Goal: Navigation & Orientation: Find specific page/section

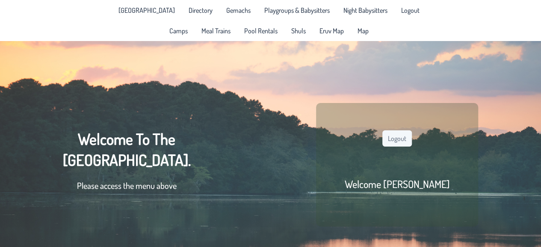
click at [296, 30] on span "Shuls" at bounding box center [298, 30] width 15 height 7
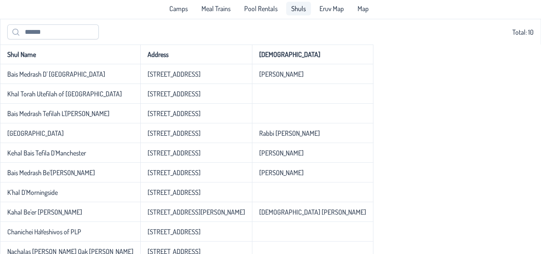
scroll to position [30, 0]
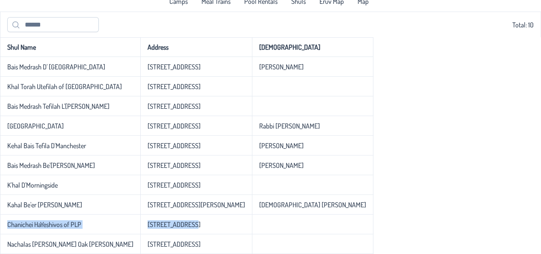
drag, startPoint x: 161, startPoint y: 221, endPoint x: 0, endPoint y: 219, distance: 160.8
click at [0, 219] on tr "Chanichei HaYeshivos of PLP 1541 3rd Ave." at bounding box center [186, 224] width 373 height 20
click at [374, 143] on div "Shul Name Address Rabbi Bais Medrash D' Pine Lake park 840 11th Ave. Rabbi Yose…" at bounding box center [270, 145] width 541 height 216
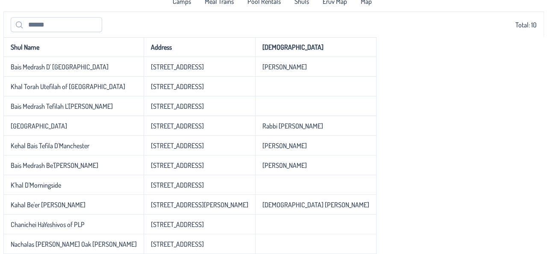
scroll to position [0, 0]
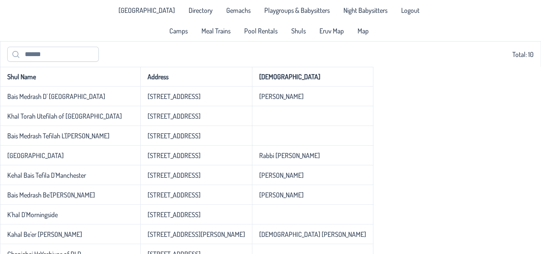
click at [195, 14] on span "Directory" at bounding box center [201, 10] width 24 height 7
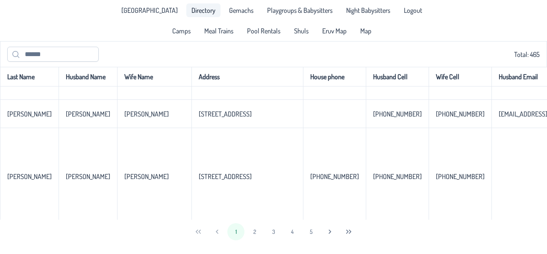
scroll to position [132, 0]
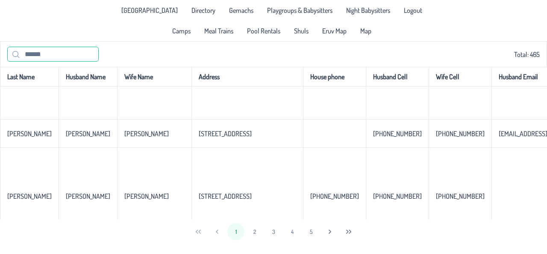
click at [63, 57] on input "text" at bounding box center [53, 54] width 92 height 15
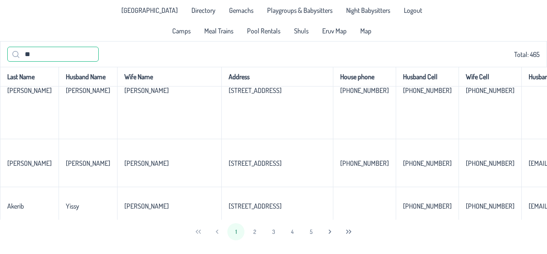
scroll to position [0, 0]
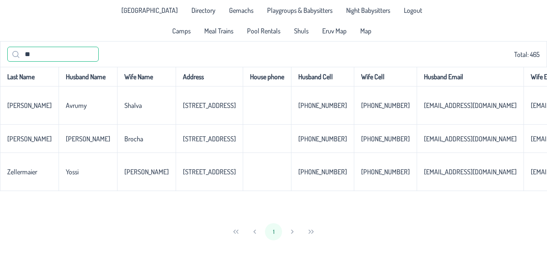
type input "*"
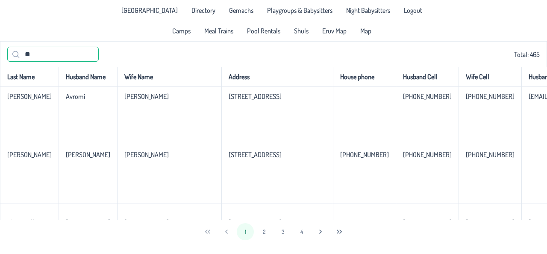
type input "*"
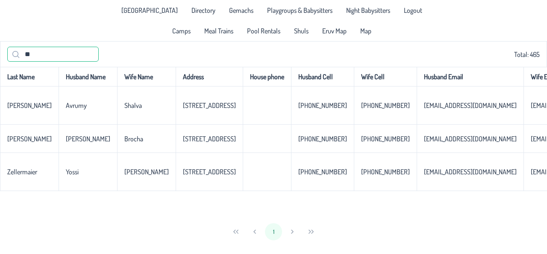
type input "*"
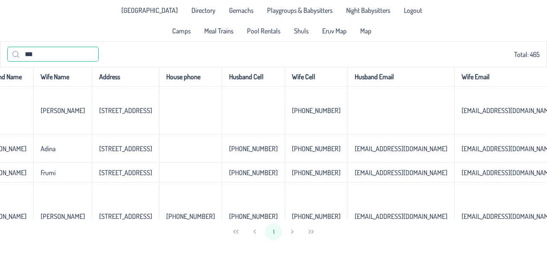
scroll to position [40, 0]
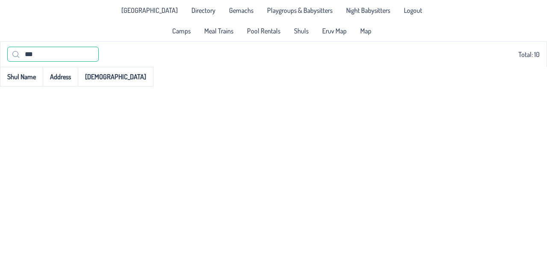
type input "***"
click at [346, 33] on span "Eruv Map" at bounding box center [334, 30] width 24 height 7
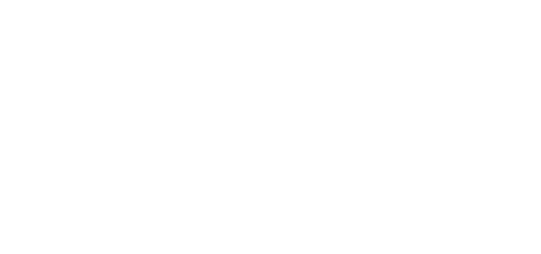
scroll to position [33, 0]
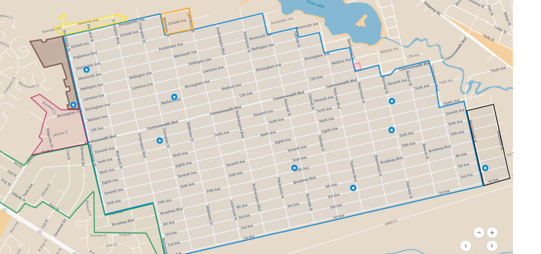
click at [367, 206] on div at bounding box center [270, 135] width 541 height 254
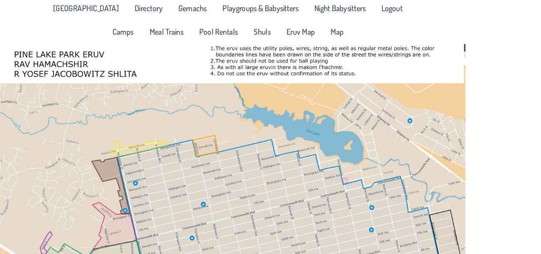
scroll to position [0, 0]
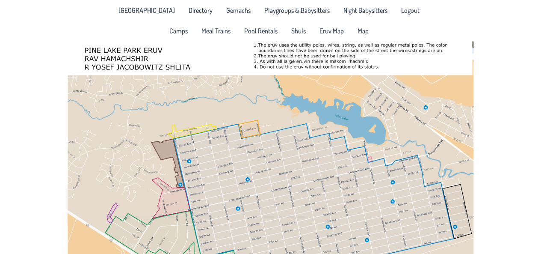
click at [360, 29] on span "Map" at bounding box center [363, 30] width 11 height 7
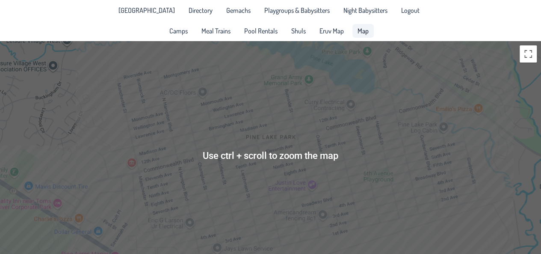
scroll to position [15, 0]
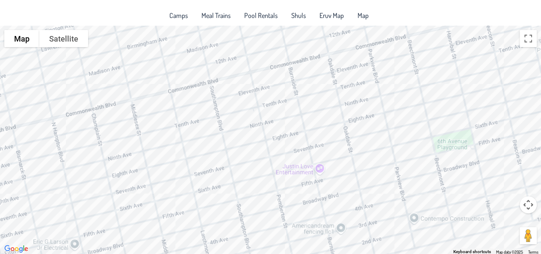
click at [313, 154] on div at bounding box center [270, 140] width 541 height 228
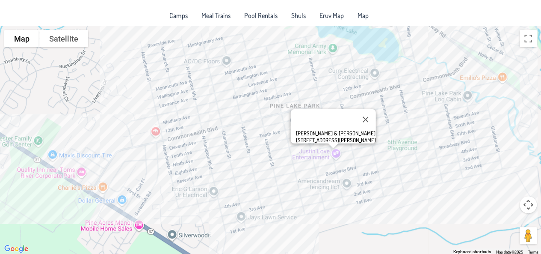
click at [346, 186] on div "Sholom & Shaina Rapoport 612 Burnside Street" at bounding box center [270, 140] width 541 height 228
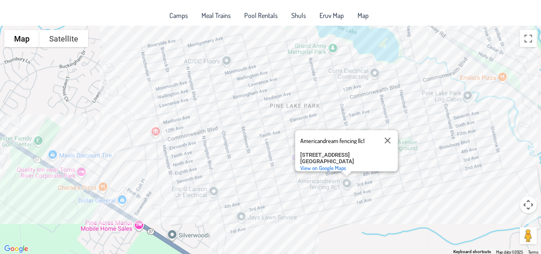
click at [252, 83] on div "Americandream fencing llc1 Americandream fencing llc1 1408 3rd Ave Toms River, …" at bounding box center [270, 140] width 541 height 228
click at [249, 83] on div "Americandream fencing llc1 Americandream fencing llc1 1408 3rd Ave Toms River, …" at bounding box center [270, 140] width 541 height 228
click at [249, 82] on div "Americandream fencing llc1 Americandream fencing llc1 1408 3rd Ave Toms River, …" at bounding box center [270, 140] width 541 height 228
click at [251, 65] on div "Americandream fencing llc1 Americandream fencing llc1 1408 3rd Ave Toms River, …" at bounding box center [270, 140] width 541 height 228
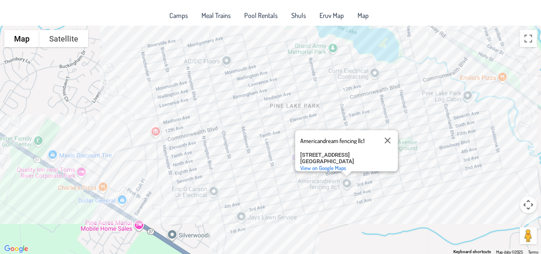
click at [247, 65] on div "Americandream fencing llc1 Americandream fencing llc1 1408 3rd Ave Toms River, …" at bounding box center [270, 140] width 541 height 228
click at [392, 136] on button "Close" at bounding box center [387, 140] width 21 height 21
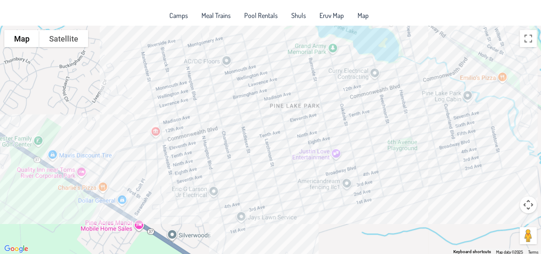
click at [260, 87] on div at bounding box center [270, 140] width 541 height 228
click at [251, 101] on div at bounding box center [270, 140] width 541 height 228
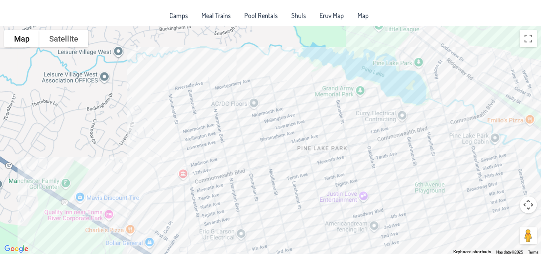
click at [306, 139] on div at bounding box center [270, 140] width 541 height 228
click at [309, 119] on div at bounding box center [270, 140] width 541 height 228
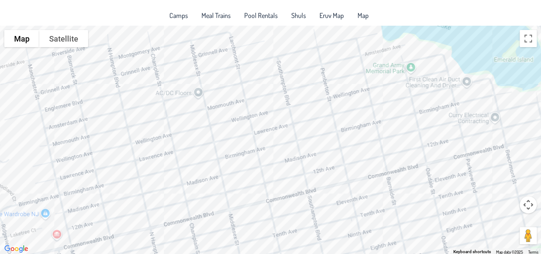
click at [245, 129] on div at bounding box center [270, 140] width 541 height 228
click at [251, 128] on div at bounding box center [270, 140] width 541 height 228
click at [250, 125] on div at bounding box center [270, 140] width 541 height 228
click at [250, 133] on div at bounding box center [270, 140] width 541 height 228
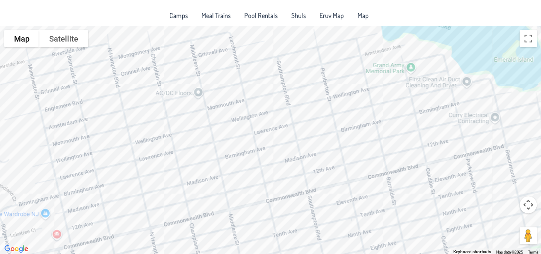
click at [244, 133] on div at bounding box center [270, 140] width 541 height 228
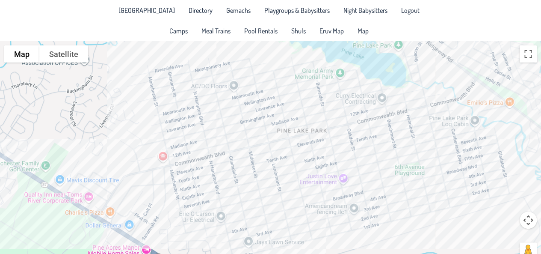
click at [258, 107] on div at bounding box center [270, 155] width 541 height 228
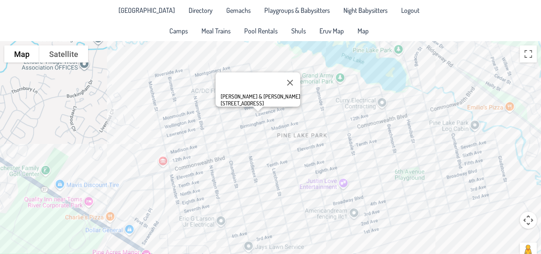
click at [287, 77] on button "Close" at bounding box center [290, 82] width 21 height 21
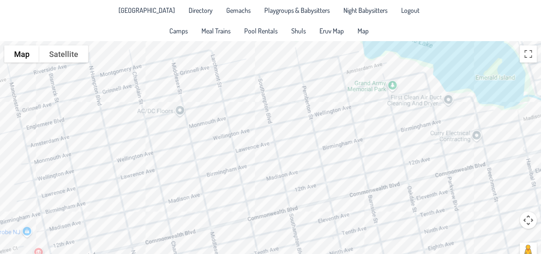
click at [317, 121] on div at bounding box center [270, 155] width 541 height 228
click at [297, 126] on div "Azarya & [PERSON_NAME] [STREET_ADDRESS][PERSON_NAME]" at bounding box center [270, 155] width 541 height 228
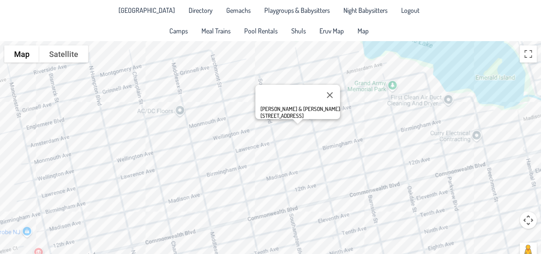
click at [402, 125] on div "[PERSON_NAME] & [PERSON_NAME] [GEOGRAPHIC_DATA]." at bounding box center [270, 155] width 541 height 228
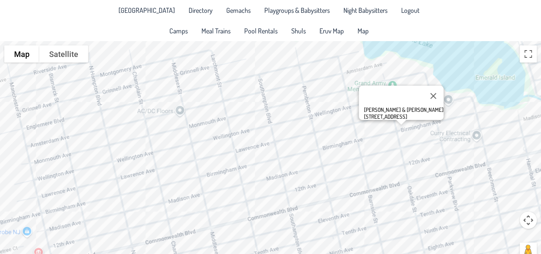
click at [407, 121] on div "[PERSON_NAME] & [PERSON_NAME] [STREET_ADDRESS]" at bounding box center [270, 155] width 541 height 228
click at [367, 105] on div "Srulie & [PERSON_NAME] [STREET_ADDRESS]" at bounding box center [270, 155] width 541 height 228
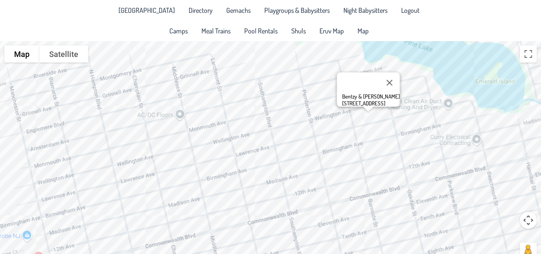
click at [400, 168] on div "Bentzy & [PERSON_NAME] [STREET_ADDRESS]" at bounding box center [270, 155] width 541 height 228
click at [398, 166] on div "Bentzy & [PERSON_NAME] [STREET_ADDRESS]" at bounding box center [270, 155] width 541 height 228
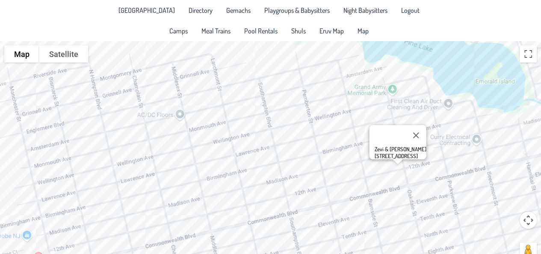
click at [430, 157] on div "Zevi & [PERSON_NAME] [STREET_ADDRESS]" at bounding box center [270, 155] width 541 height 228
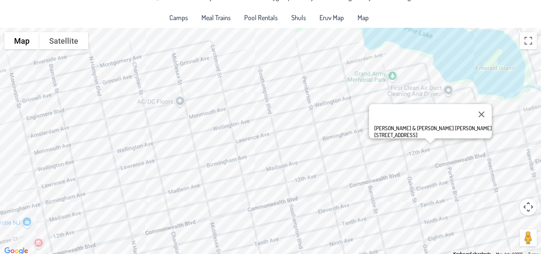
scroll to position [15, 0]
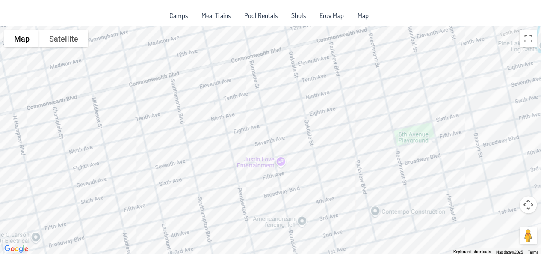
click at [282, 163] on div "[PERSON_NAME] & [PERSON_NAME] [PERSON_NAME] [STREET_ADDRESS]" at bounding box center [270, 140] width 541 height 228
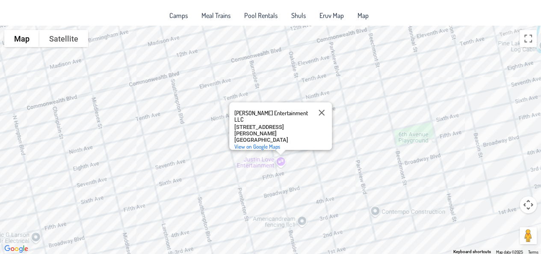
click at [322, 112] on button "Close" at bounding box center [321, 112] width 21 height 21
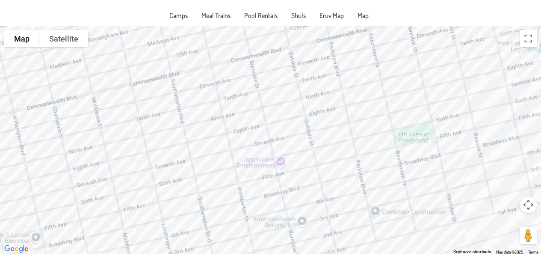
click at [326, 82] on div at bounding box center [270, 140] width 541 height 228
click at [325, 82] on div at bounding box center [270, 140] width 541 height 228
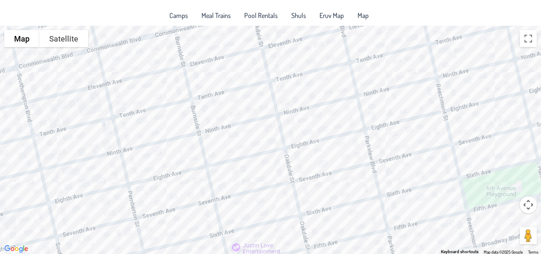
click at [325, 80] on div at bounding box center [270, 140] width 541 height 228
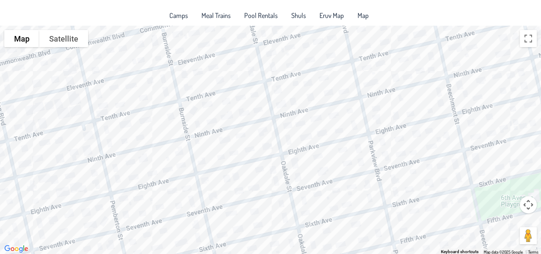
click at [325, 80] on div at bounding box center [270, 140] width 541 height 228
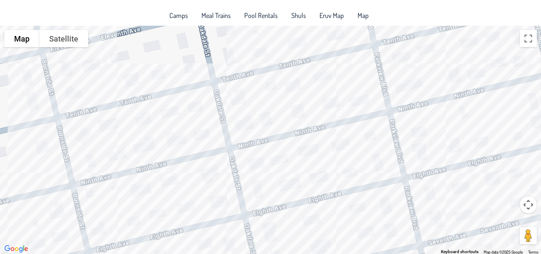
click at [325, 80] on div at bounding box center [270, 140] width 541 height 228
click at [335, 80] on div at bounding box center [270, 140] width 541 height 228
click at [324, 79] on div at bounding box center [270, 140] width 541 height 228
click at [322, 81] on div at bounding box center [270, 140] width 541 height 228
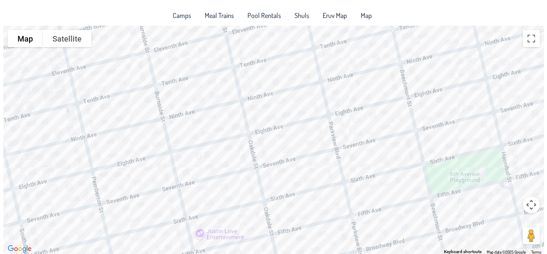
scroll to position [0, 0]
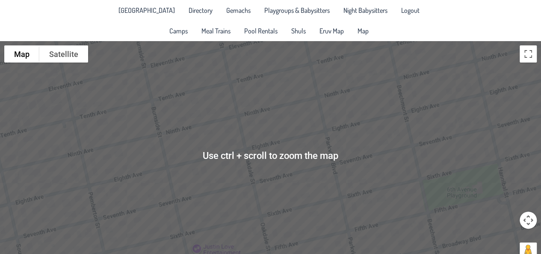
click at [157, 11] on span "[GEOGRAPHIC_DATA]" at bounding box center [146, 10] width 56 height 7
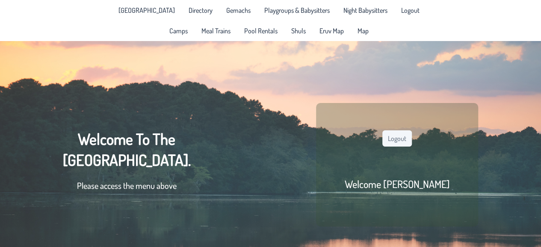
click at [192, 8] on span "Directory" at bounding box center [201, 10] width 24 height 7
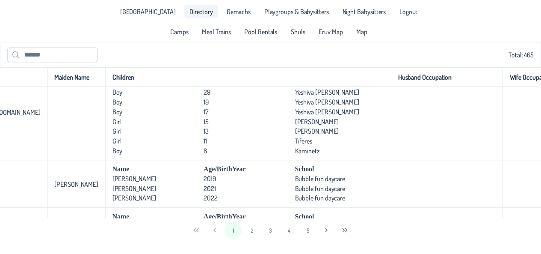
scroll to position [0, 702]
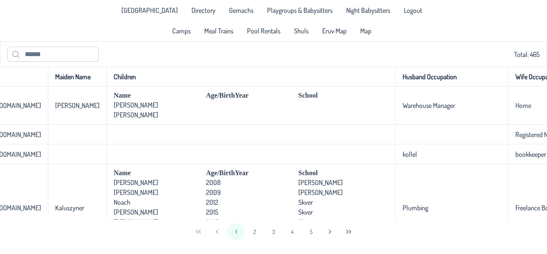
click at [232, 12] on span "Gemachs" at bounding box center [241, 10] width 24 height 7
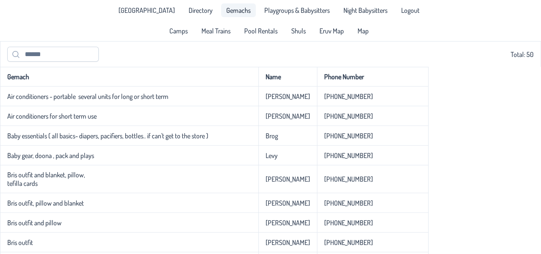
click at [214, 31] on span "Meal Trains" at bounding box center [215, 30] width 29 height 7
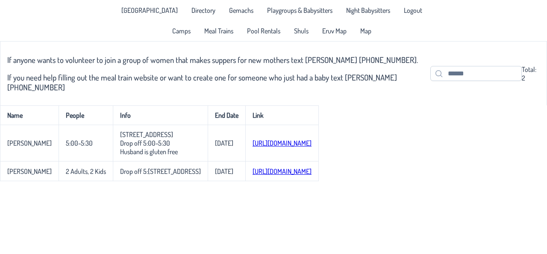
drag, startPoint x: 166, startPoint y: 216, endPoint x: 197, endPoint y: 115, distance: 106.1
click at [197, 115] on body "[GEOGRAPHIC_DATA] Directory Gemachs Playgroups & Babysitters Night Babysitters …" at bounding box center [273, 127] width 547 height 254
click at [302, 109] on th "Link" at bounding box center [282, 115] width 74 height 20
click at [267, 34] on span "Pool Rentals" at bounding box center [263, 30] width 33 height 7
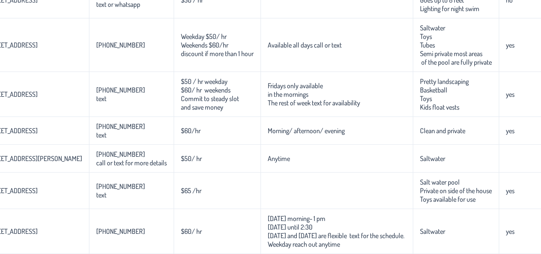
scroll to position [210, 0]
